Goal: Information Seeking & Learning: Understand process/instructions

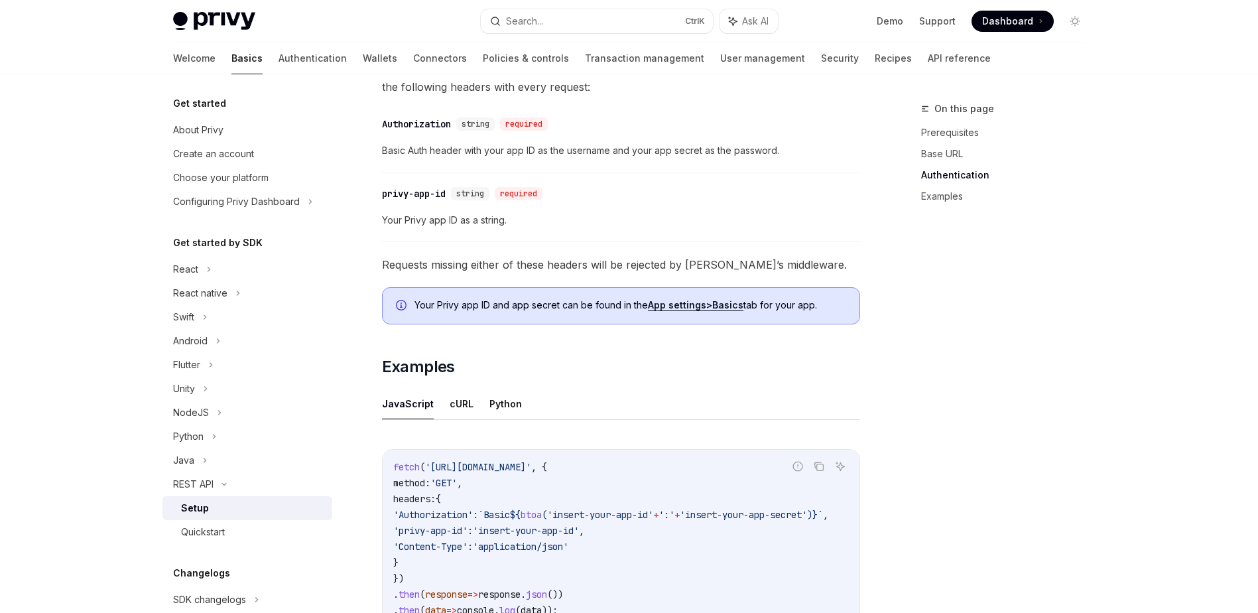
scroll to position [650, 0]
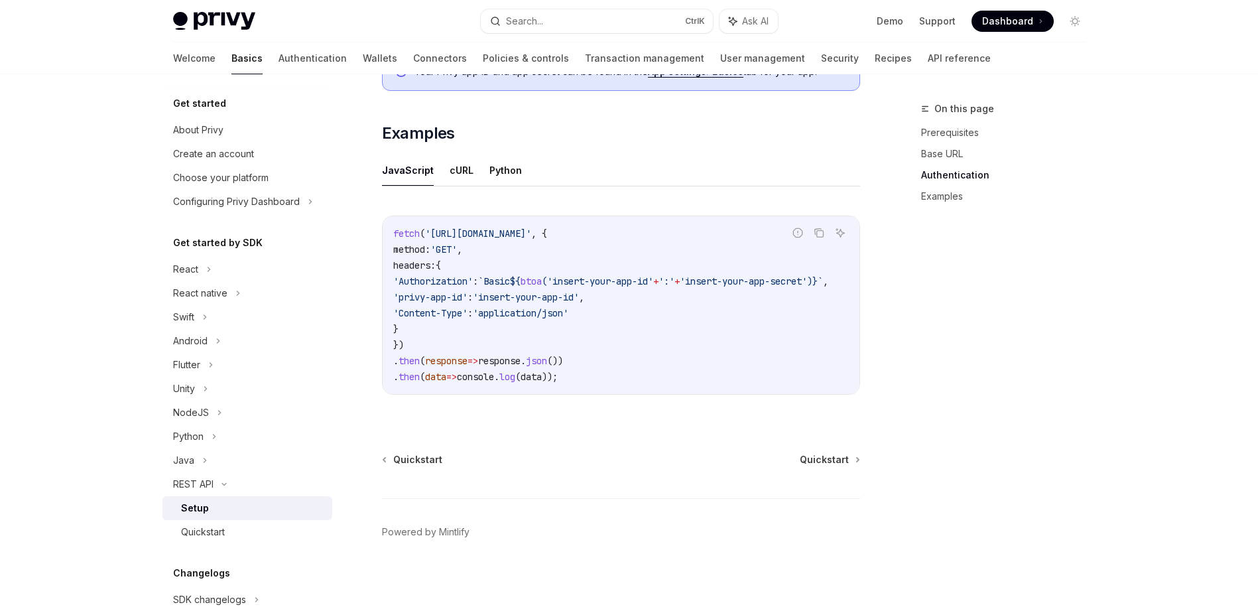
click at [827, 466] on div "Quickstart Quickstart Powered by Mintlify" at bounding box center [621, 533] width 478 height 160
click at [823, 461] on span "Quickstart" at bounding box center [823, 459] width 49 height 13
type textarea "*"
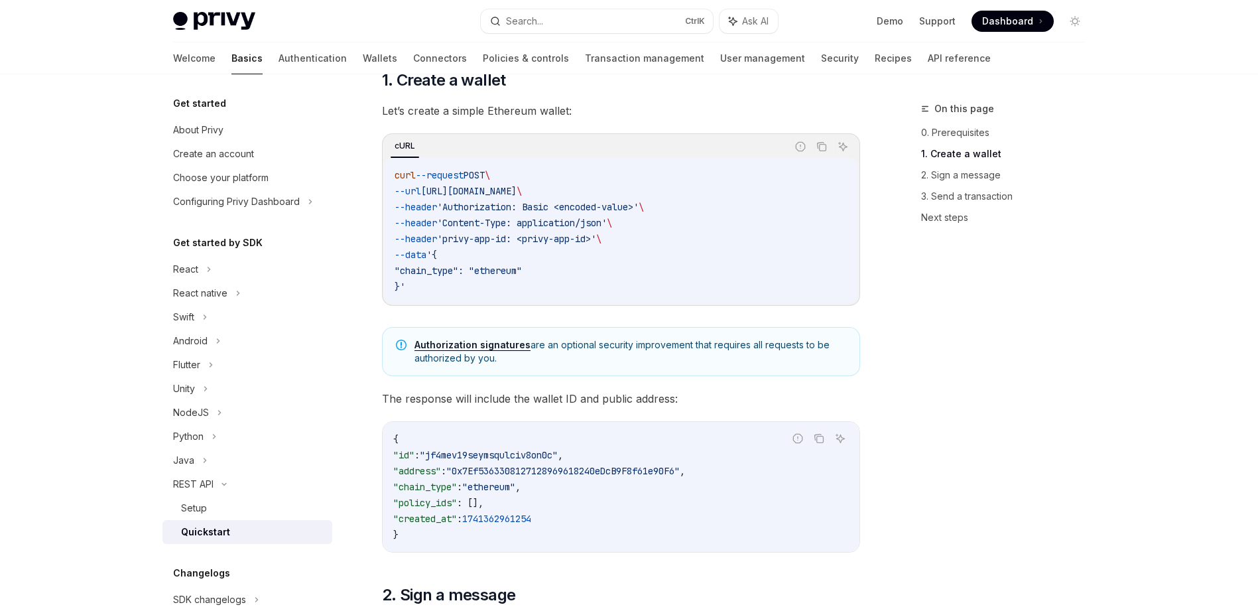
scroll to position [223, 0]
click at [640, 111] on span "Let’s create a simple Ethereum wallet:" at bounding box center [621, 110] width 478 height 19
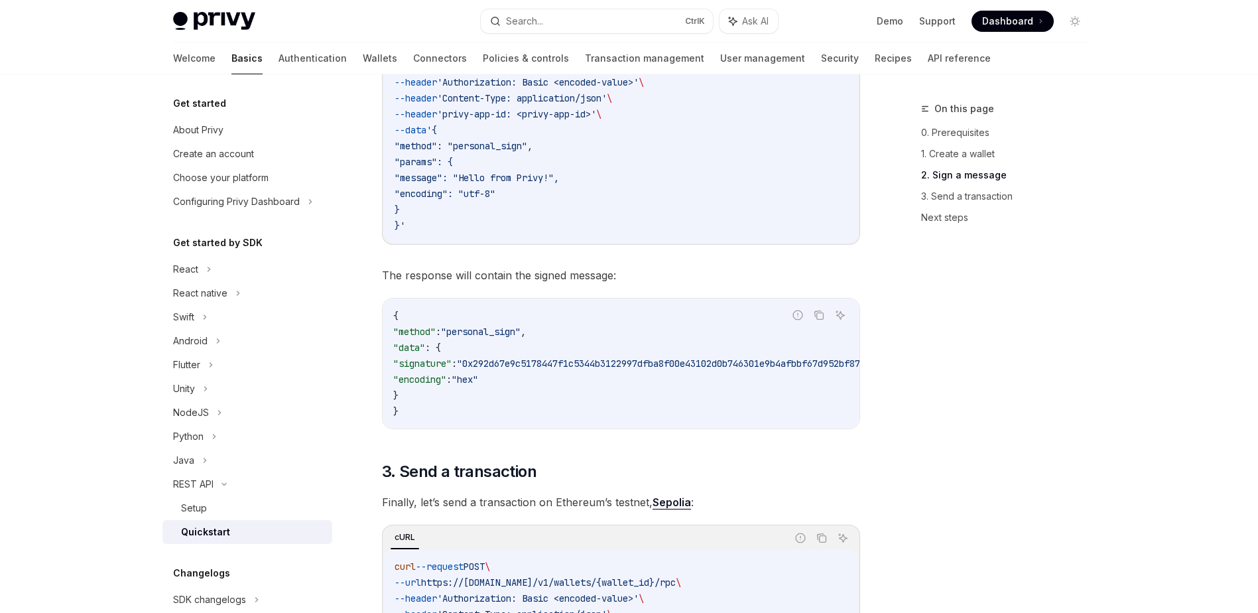
scroll to position [868, 0]
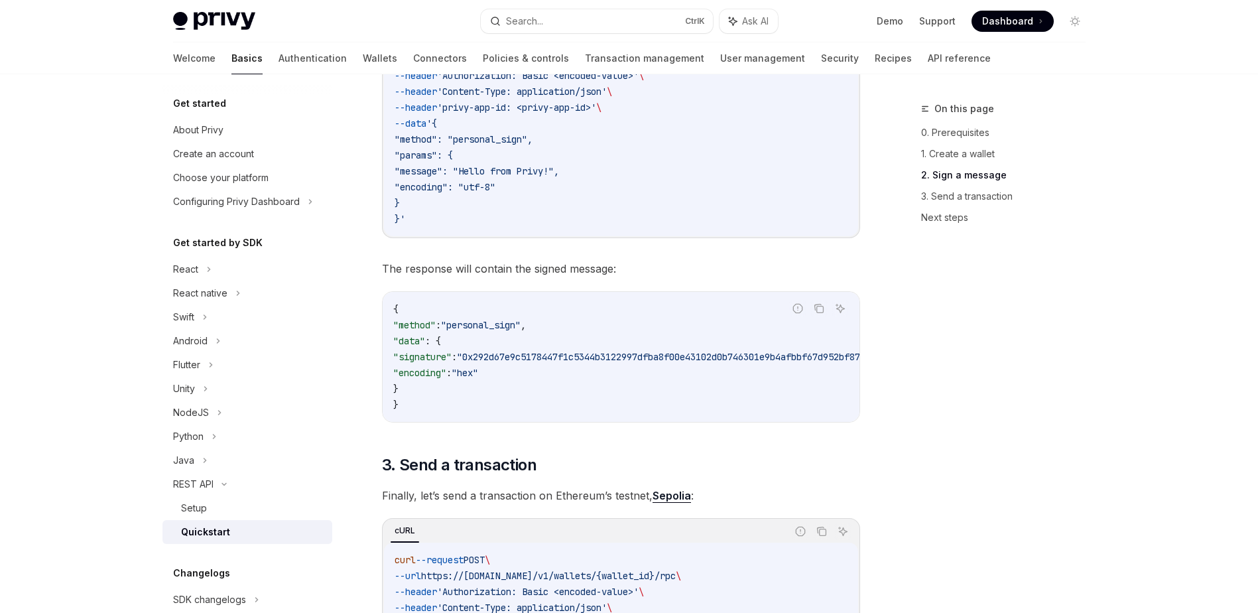
click at [663, 246] on div "​ 0. Prerequisites API credentials are required for this guide. If you have not…" at bounding box center [621, 294] width 478 height 1942
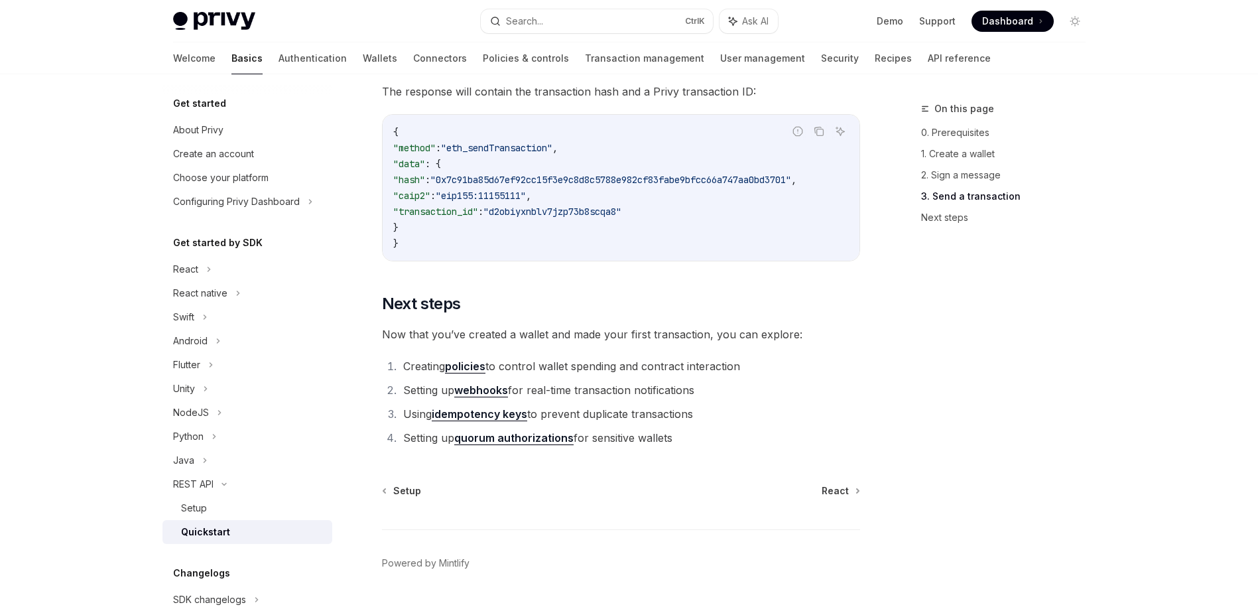
scroll to position [1728, 0]
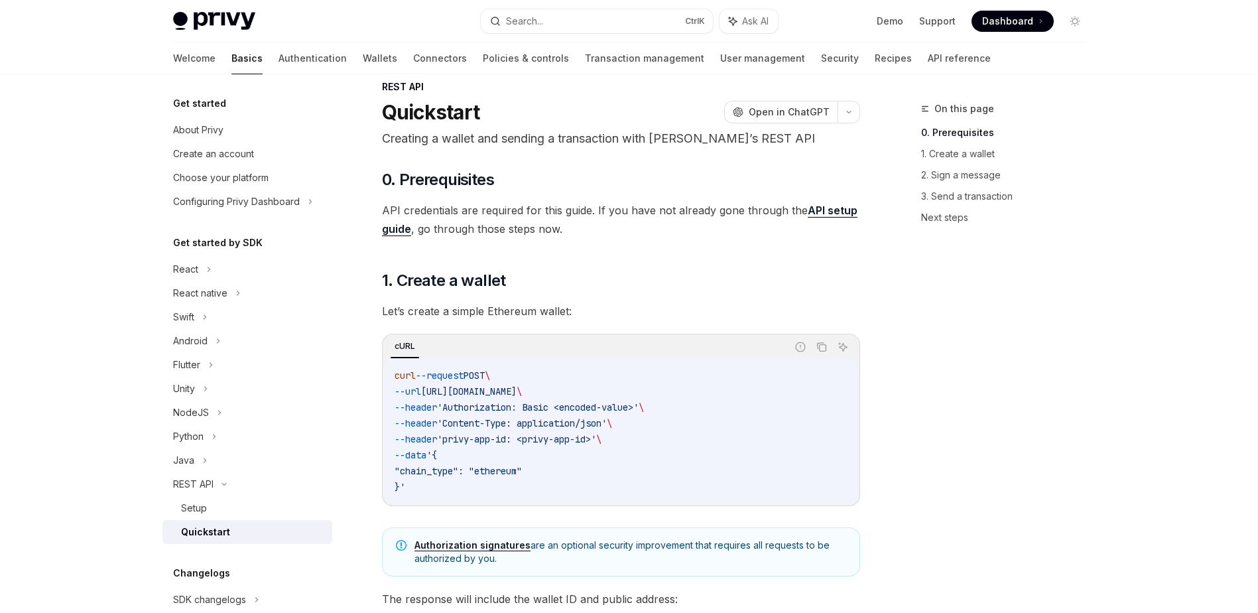
scroll to position [0, 0]
